Goal: Navigation & Orientation: Find specific page/section

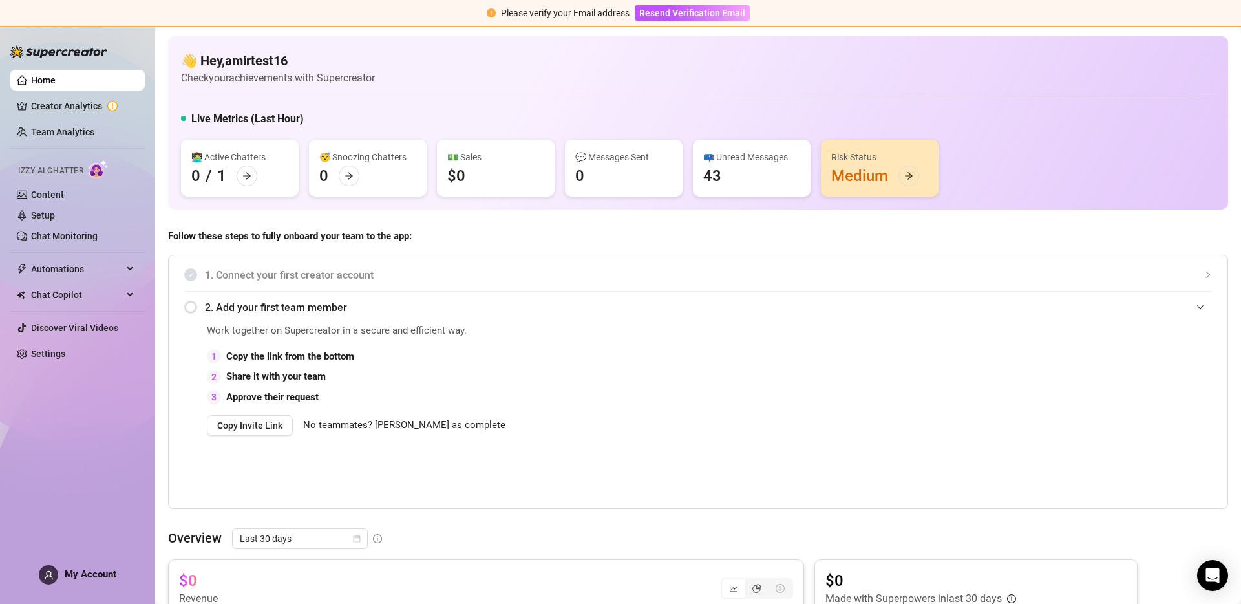
click at [745, 296] on div "2. Add your first team member" at bounding box center [698, 307] width 1028 height 32
click at [69, 104] on link "Creator Analytics" at bounding box center [82, 106] width 103 height 21
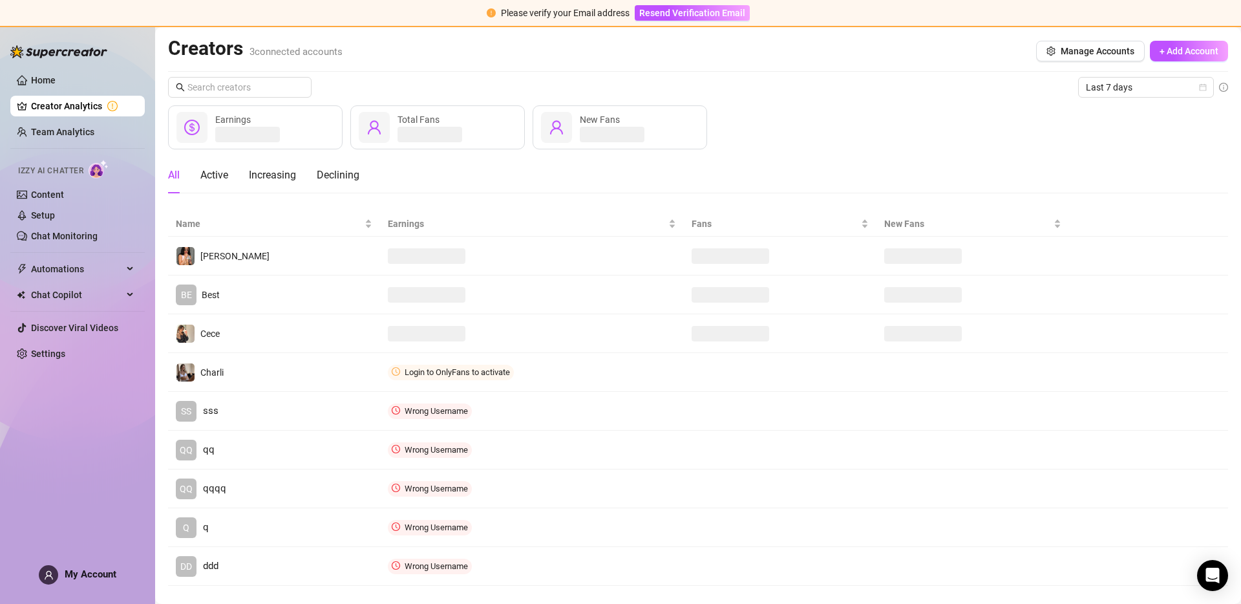
drag, startPoint x: 843, startPoint y: 145, endPoint x: 852, endPoint y: 135, distance: 13.3
click at [843, 145] on div "Earnings Total Fans New Fans" at bounding box center [698, 127] width 1060 height 44
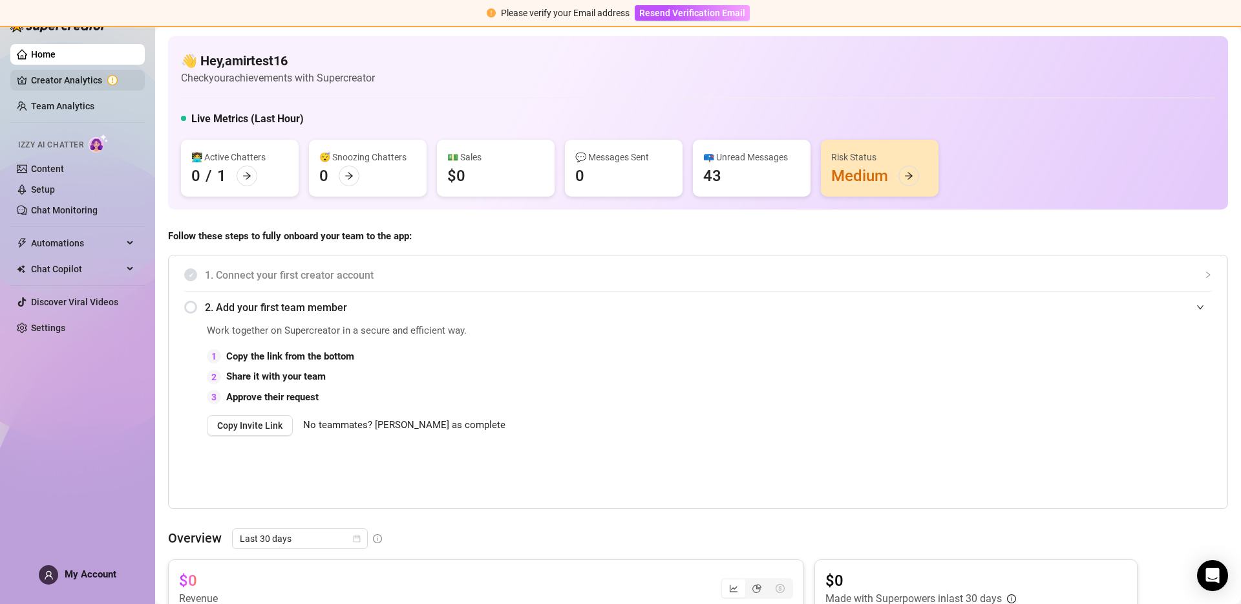
click at [82, 79] on link "Creator Analytics" at bounding box center [82, 80] width 103 height 21
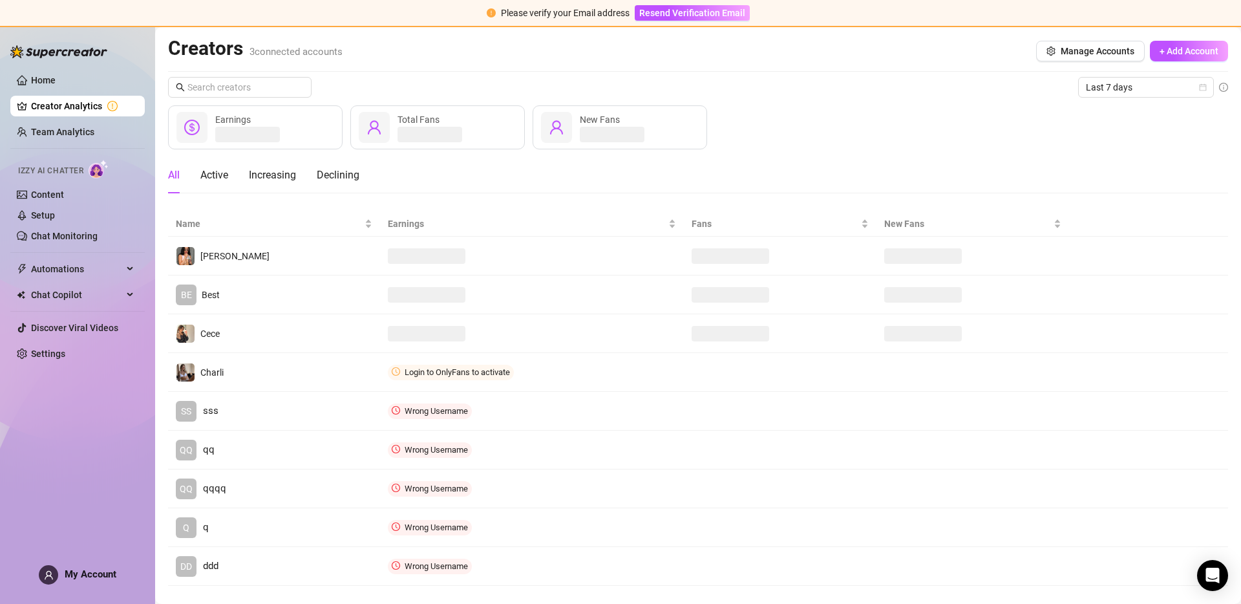
click at [854, 43] on div "Creators 3 connected accounts Manage Accounts + Add Account" at bounding box center [698, 51] width 1060 height 30
